Goal: Task Accomplishment & Management: Use online tool/utility

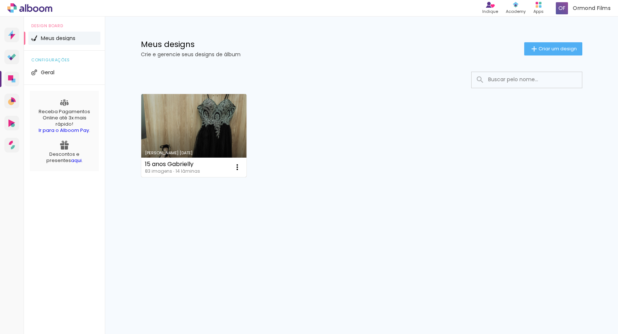
click at [185, 133] on link "Criado em [DATE]" at bounding box center [194, 135] width 106 height 83
click at [240, 164] on iron-icon at bounding box center [237, 167] width 9 height 9
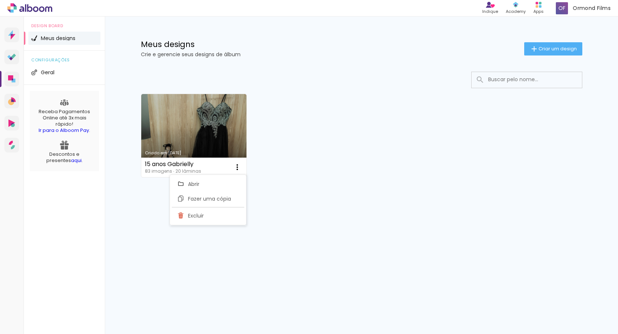
click at [346, 164] on div "Criado em 29/08/25 15 anos Gabrielly 83 imagens ∙ 20 lâminas Abrir Fazer uma có…" at bounding box center [362, 135] width 448 height 90
